Goal: Navigation & Orientation: Find specific page/section

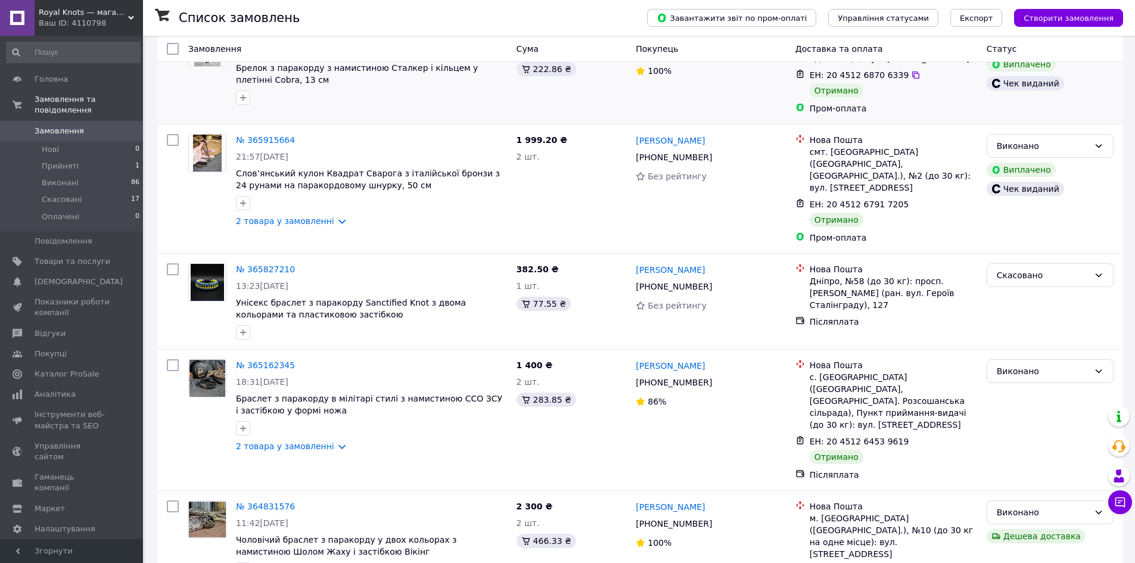
scroll to position [238, 0]
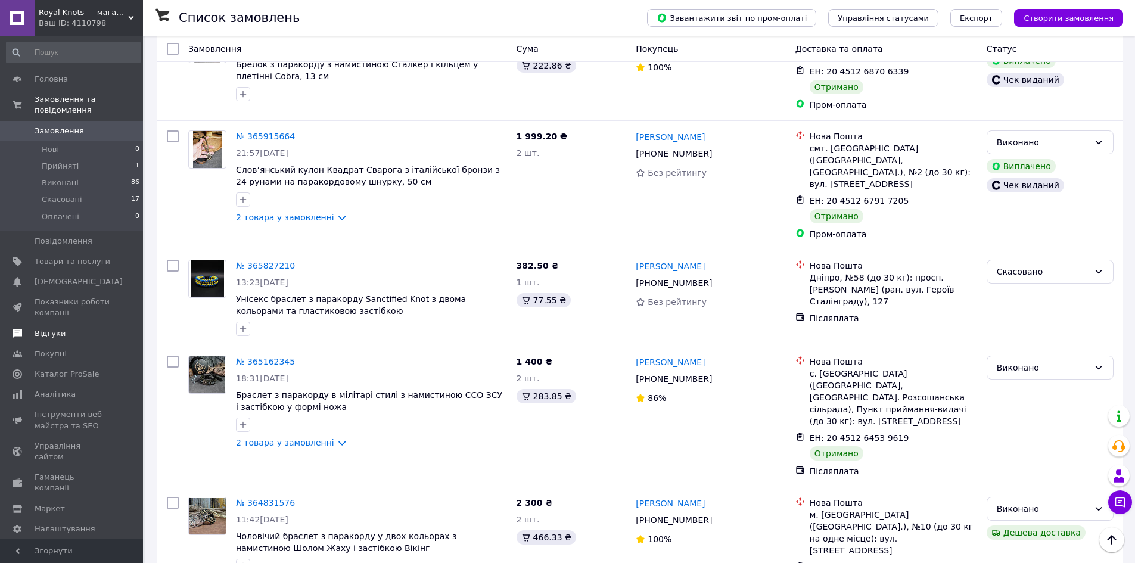
click at [63, 328] on span "Відгуки" at bounding box center [73, 333] width 76 height 11
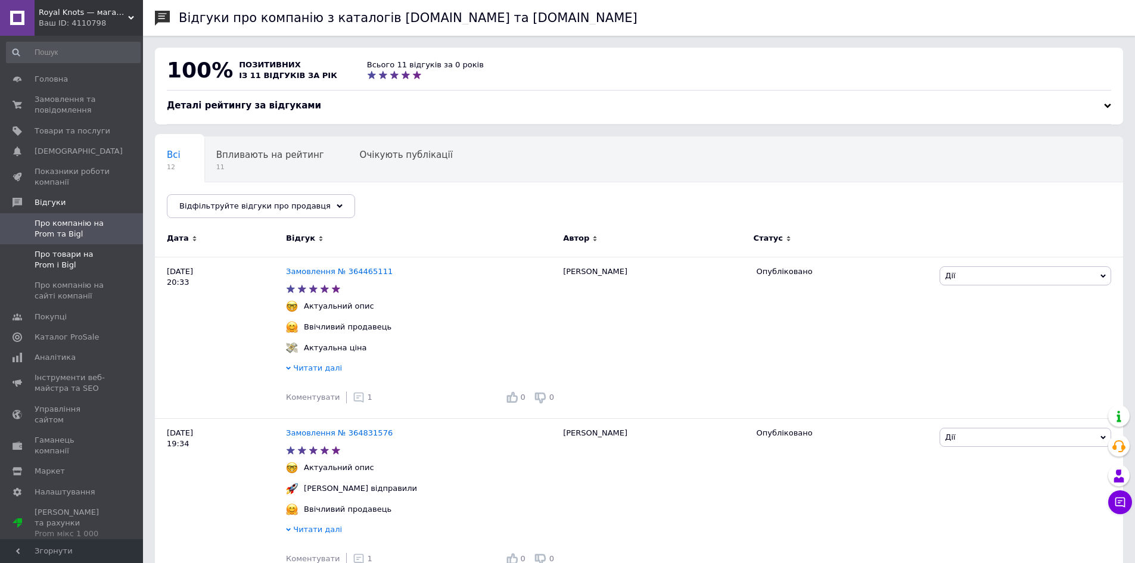
click at [77, 260] on span "Про товари на Prom і Bigl" at bounding box center [73, 259] width 76 height 21
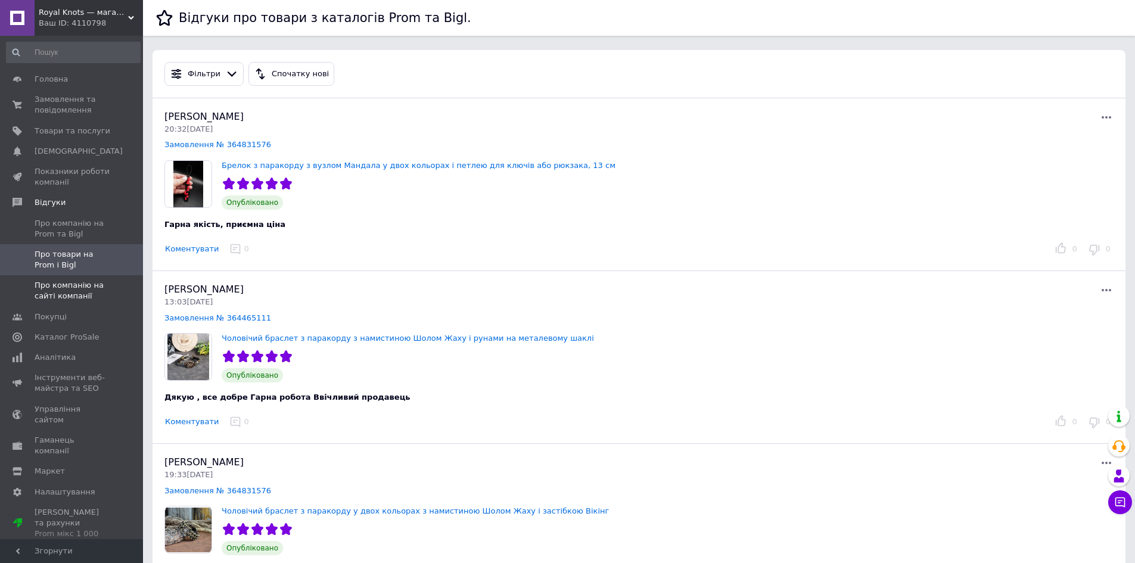
click at [69, 289] on span "Про компанію на сайті компанії" at bounding box center [73, 290] width 76 height 21
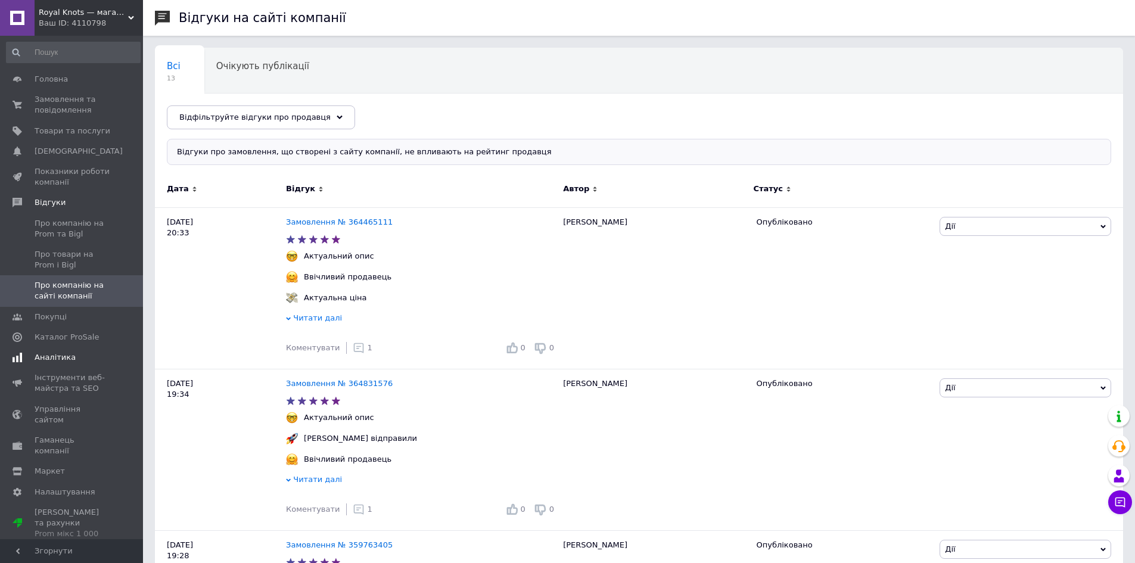
click at [43, 352] on span "Аналітика" at bounding box center [55, 357] width 41 height 11
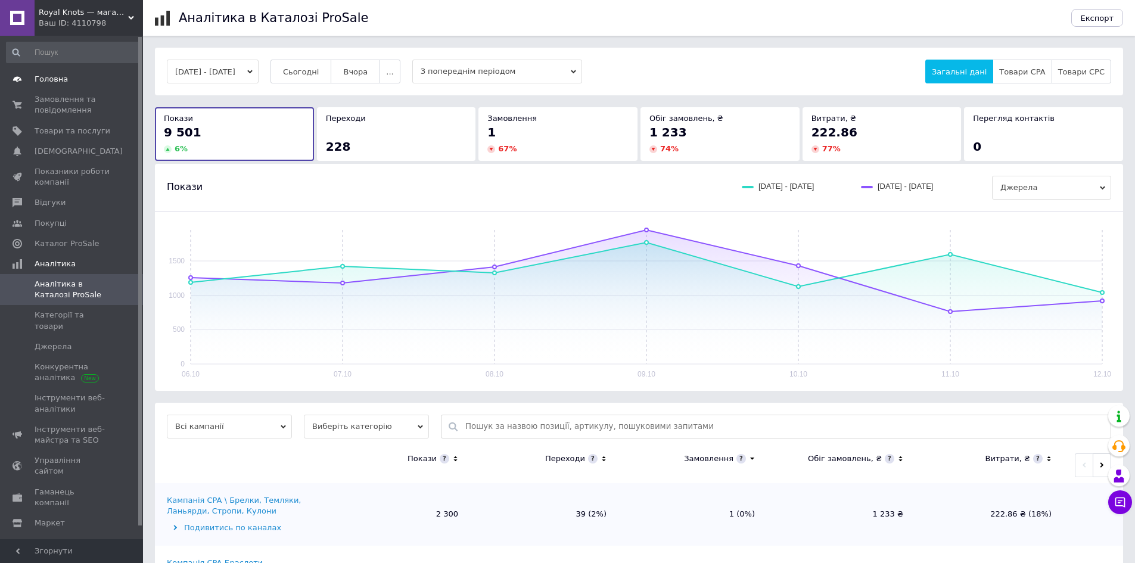
click at [82, 88] on link "Головна" at bounding box center [73, 79] width 147 height 20
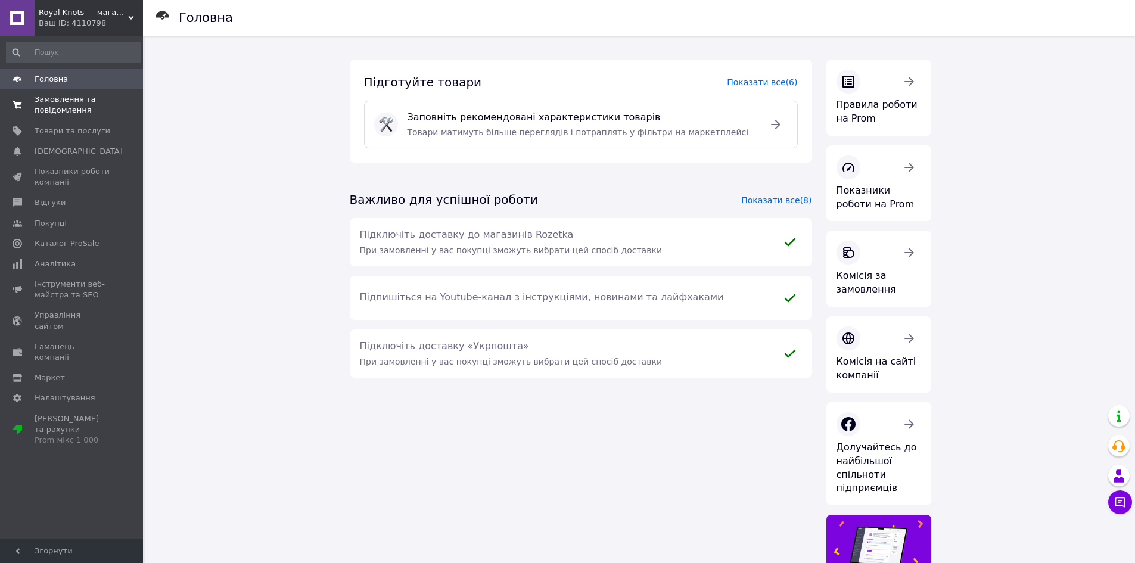
click at [73, 97] on span "Замовлення та повідомлення" at bounding box center [73, 104] width 76 height 21
